Goal: Find specific page/section: Find specific page/section

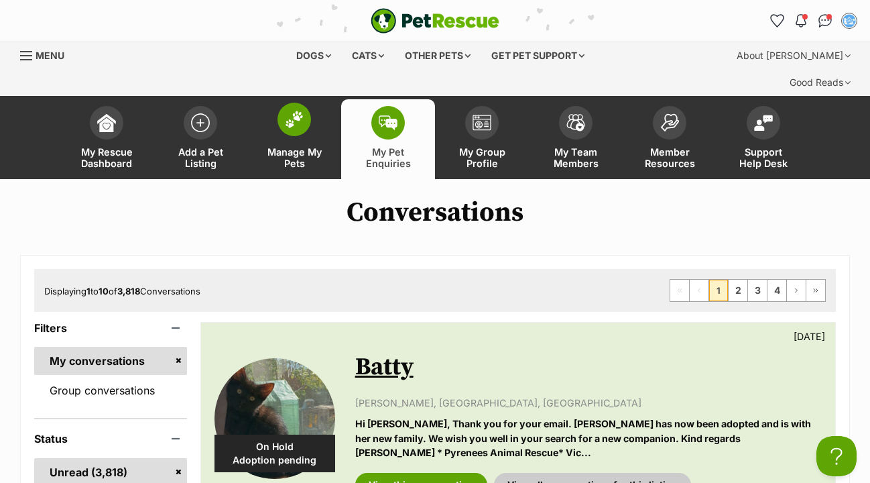
click at [294, 111] on img at bounding box center [294, 119] width 19 height 17
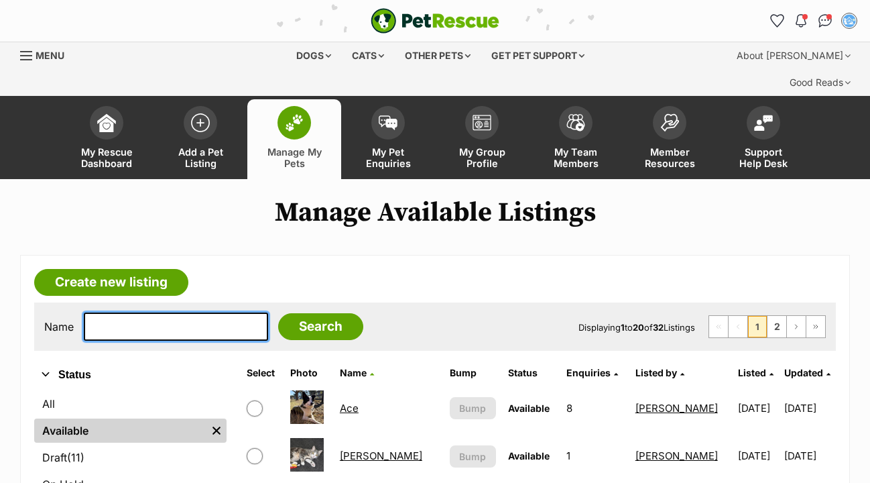
click at [137, 312] on input "text" at bounding box center [176, 326] width 184 height 28
type input "marble"
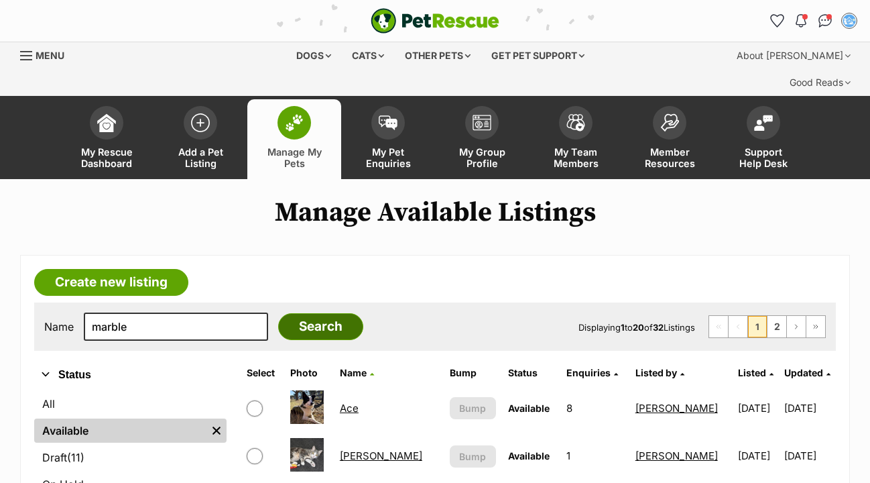
click at [284, 313] on input "Search" at bounding box center [320, 326] width 85 height 27
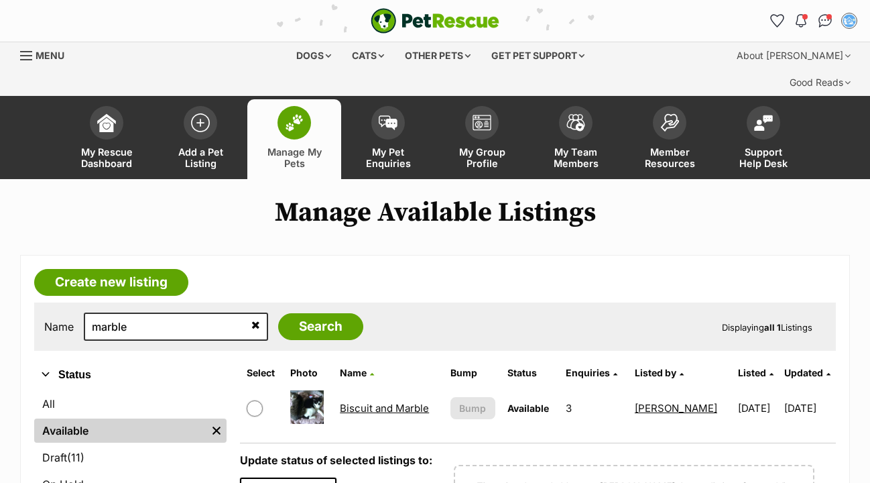
click at [388, 401] on link "Biscuit and Marble" at bounding box center [384, 407] width 89 height 13
